Goal: Transaction & Acquisition: Purchase product/service

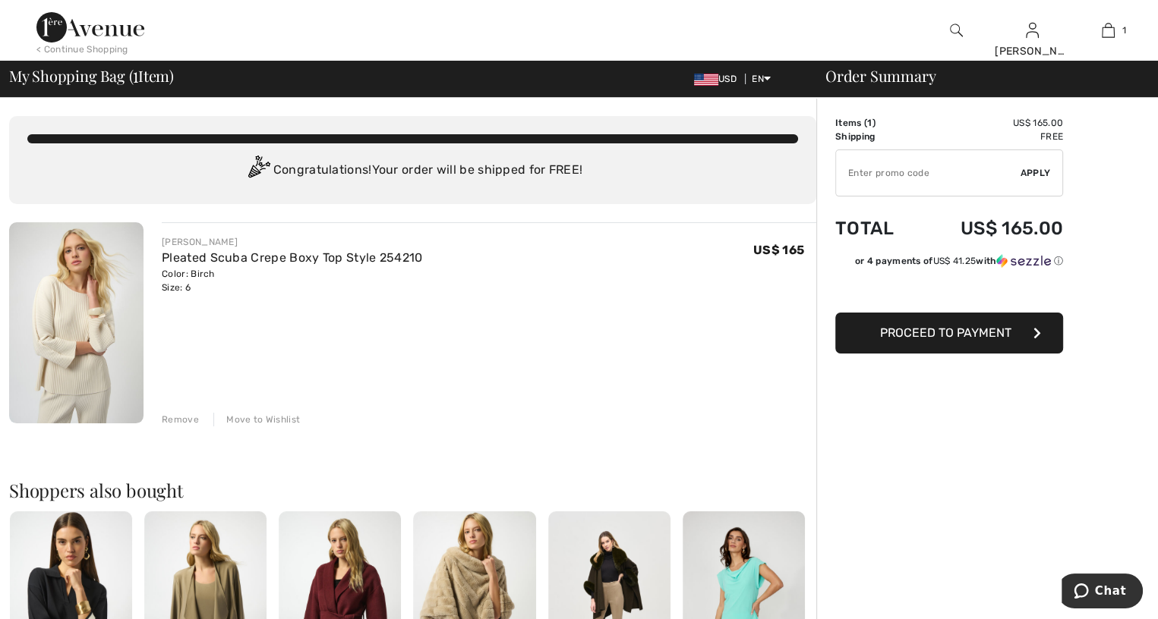
click at [869, 336] on button "Proceed to Payment" at bounding box center [949, 333] width 228 height 41
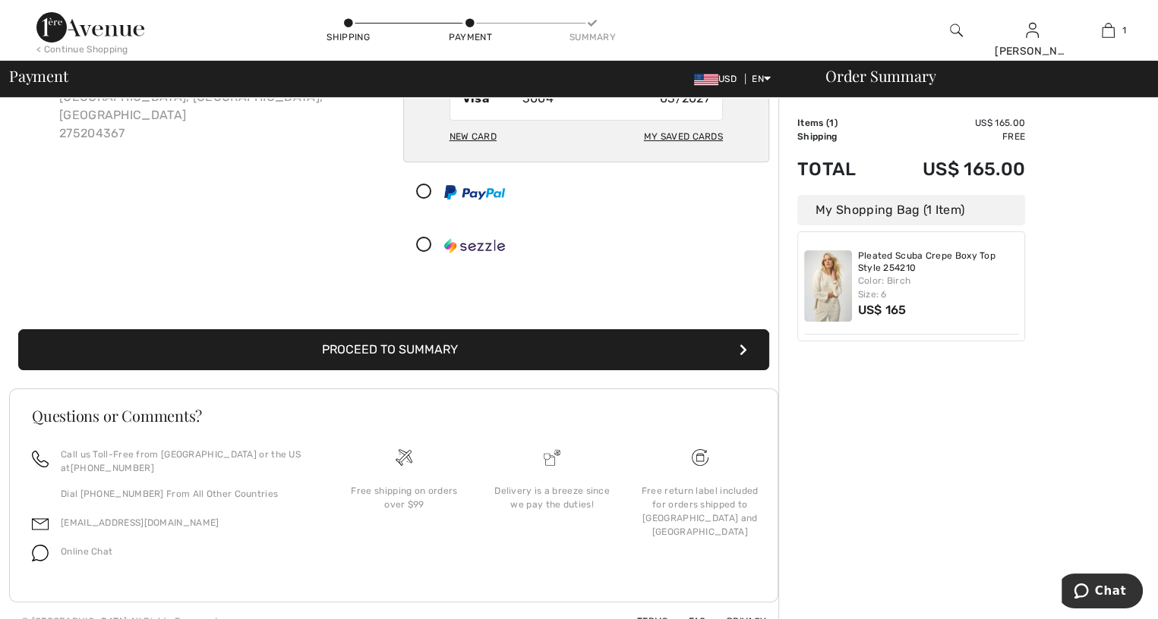
scroll to position [171, 0]
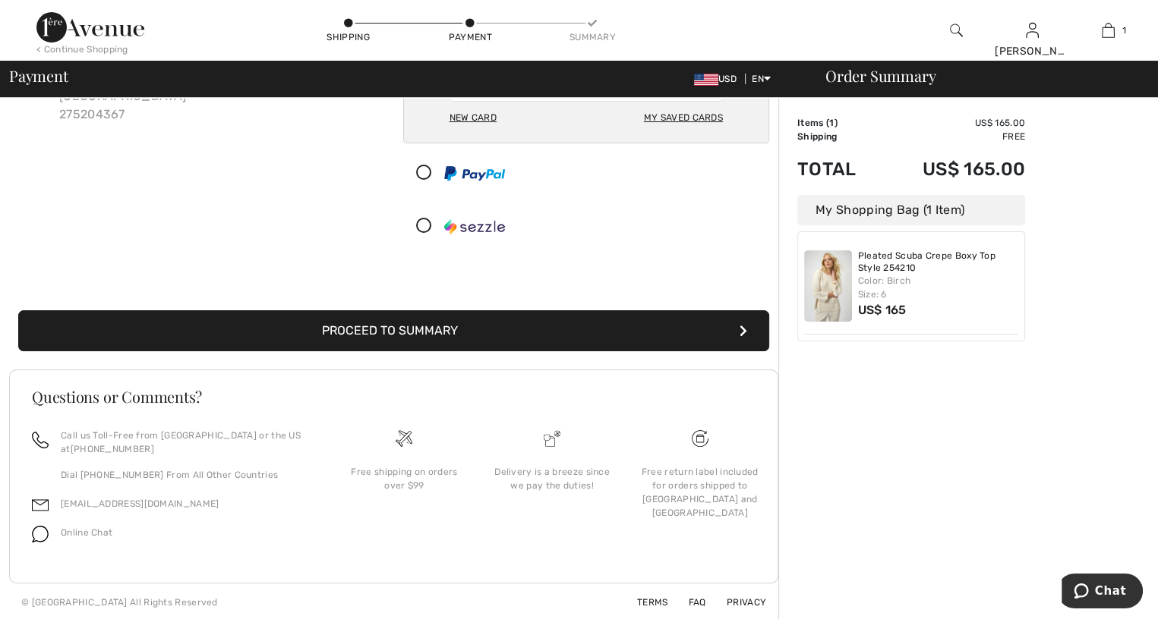
click at [345, 333] on button "Proceed to Summary" at bounding box center [393, 330] width 751 height 41
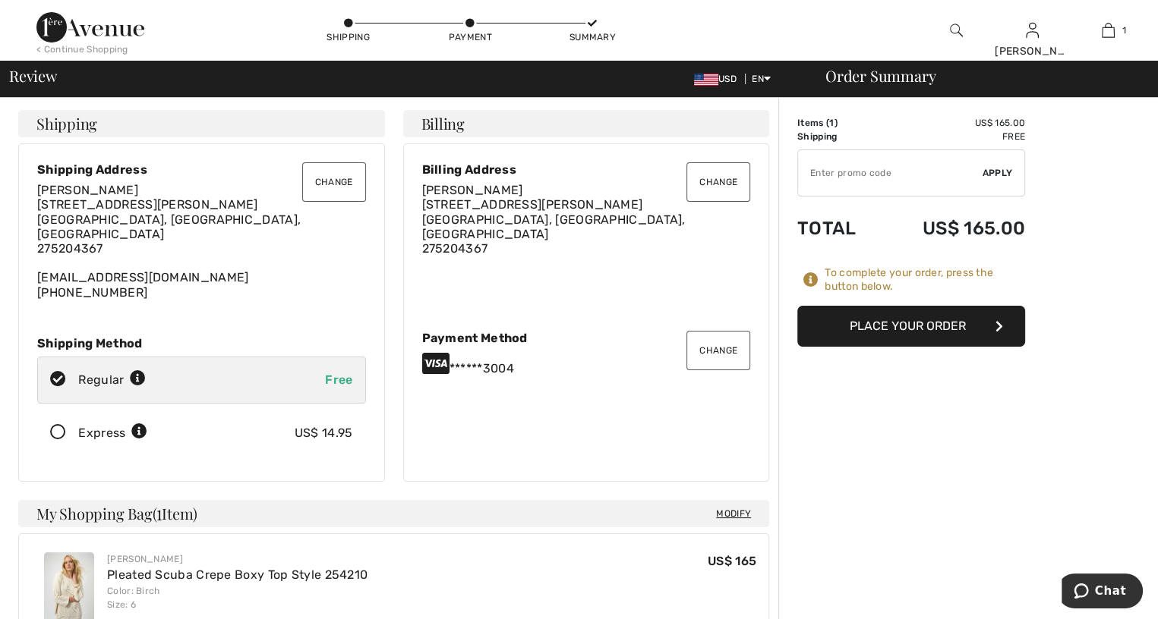
checkbox input "true"
click at [847, 333] on button "Place Your Order" at bounding box center [911, 326] width 228 height 41
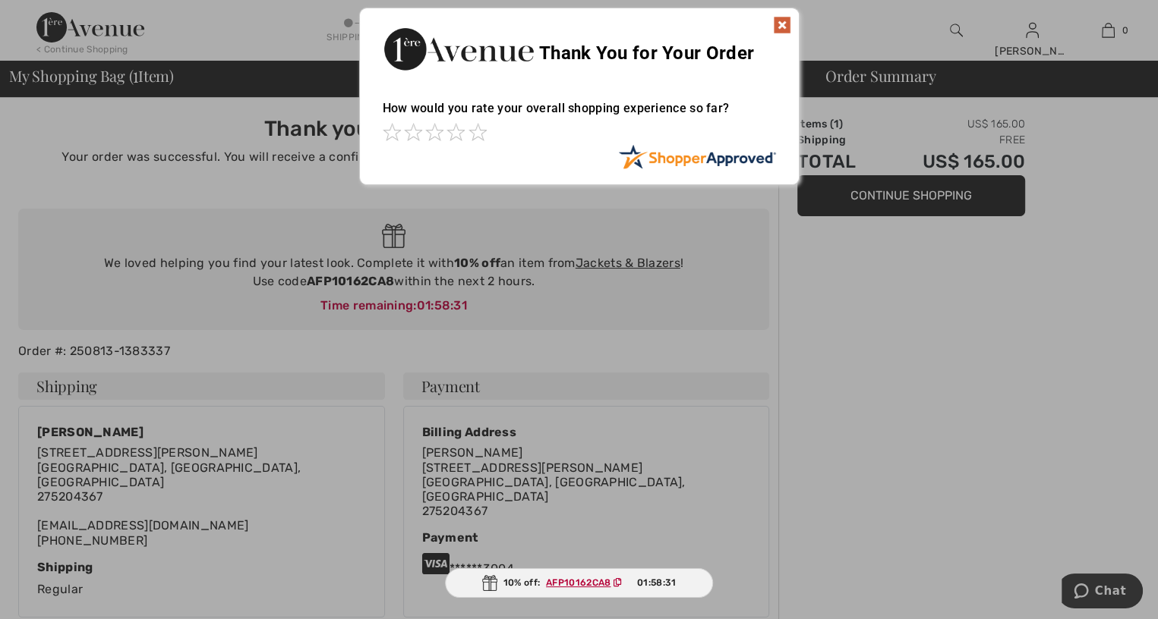
click at [777, 22] on img at bounding box center [782, 25] width 18 height 18
